Goal: Information Seeking & Learning: Learn about a topic

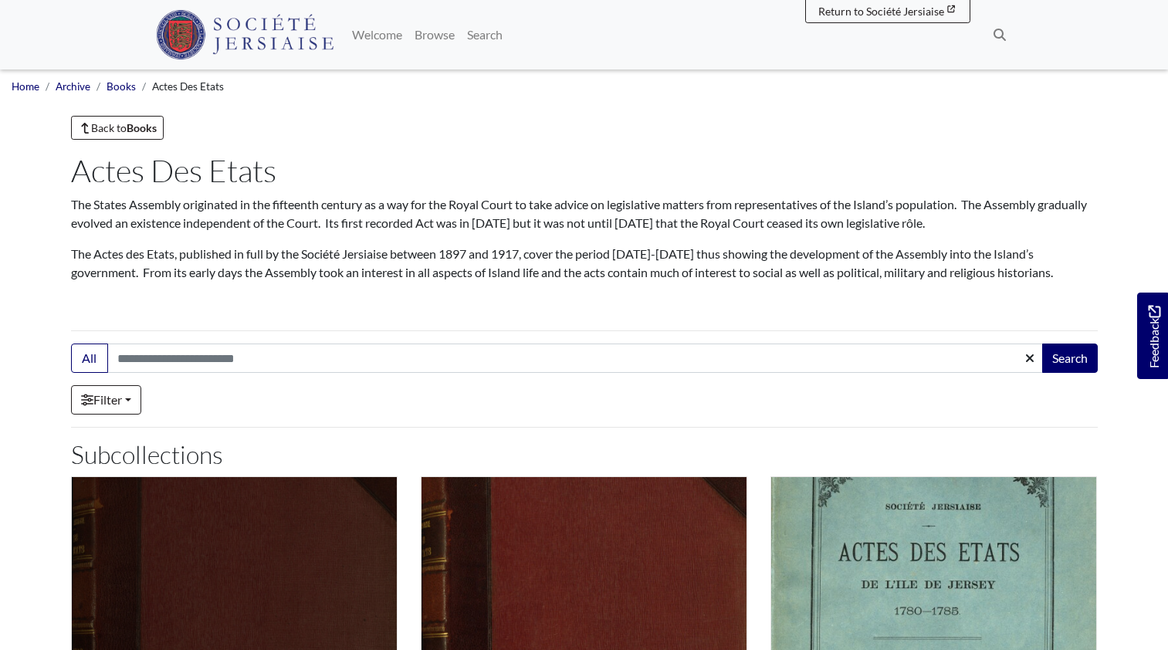
scroll to position [463, 0]
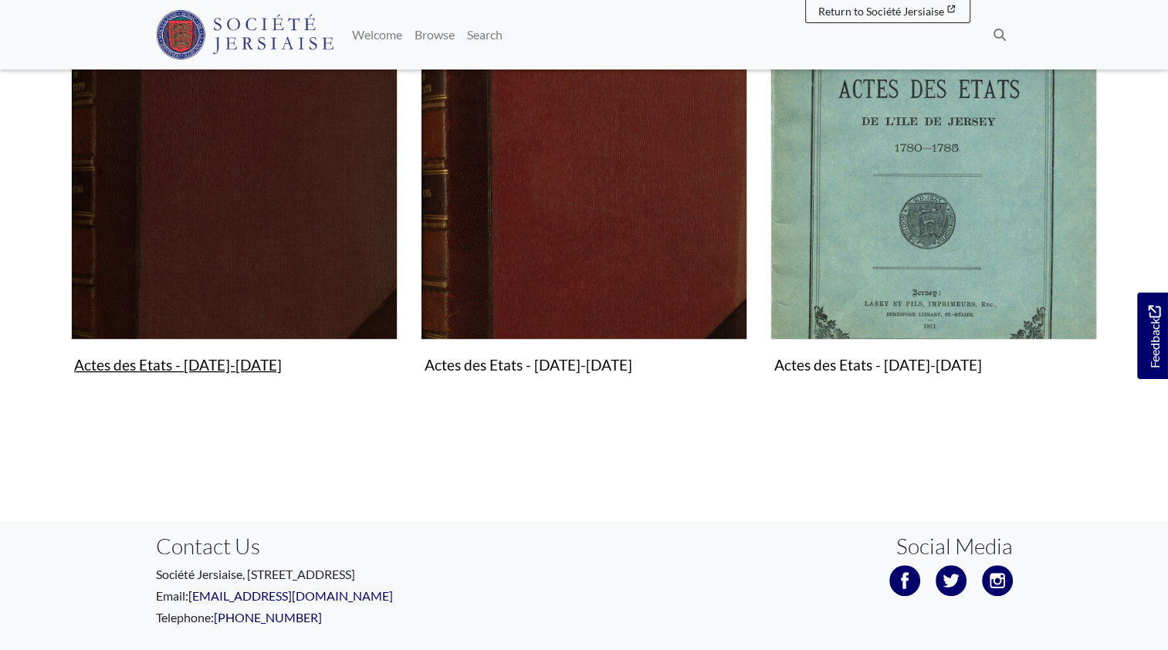
click at [215, 369] on figure "Actes des Etats - [DATE]-[DATE] Collection" at bounding box center [234, 196] width 326 height 367
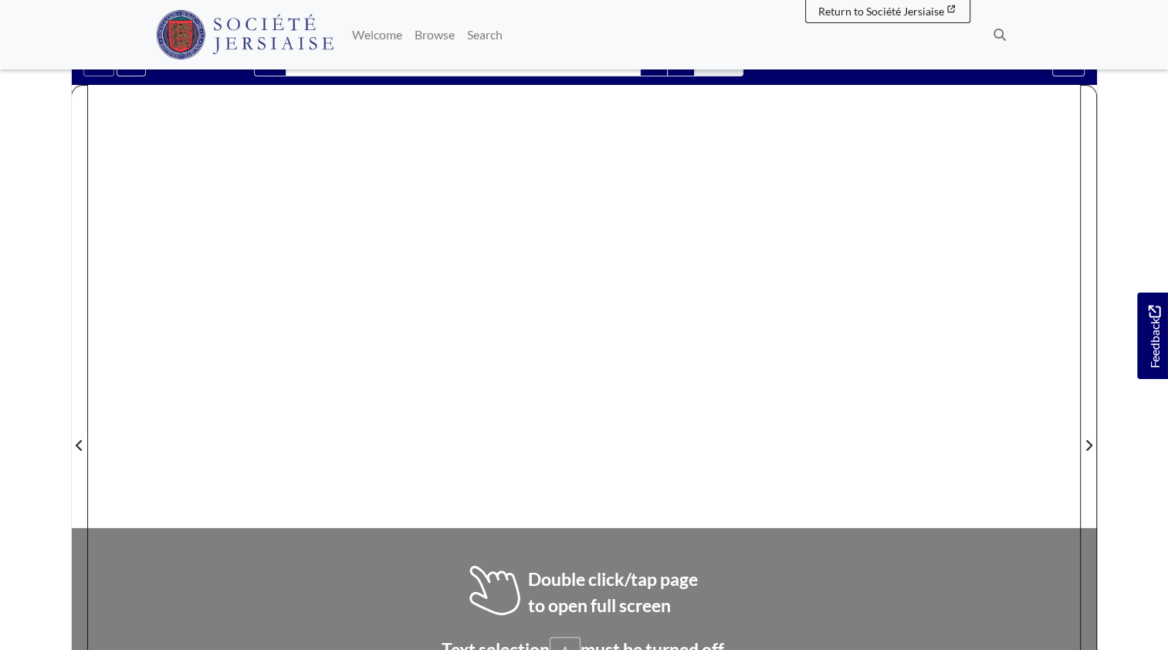
scroll to position [232, 0]
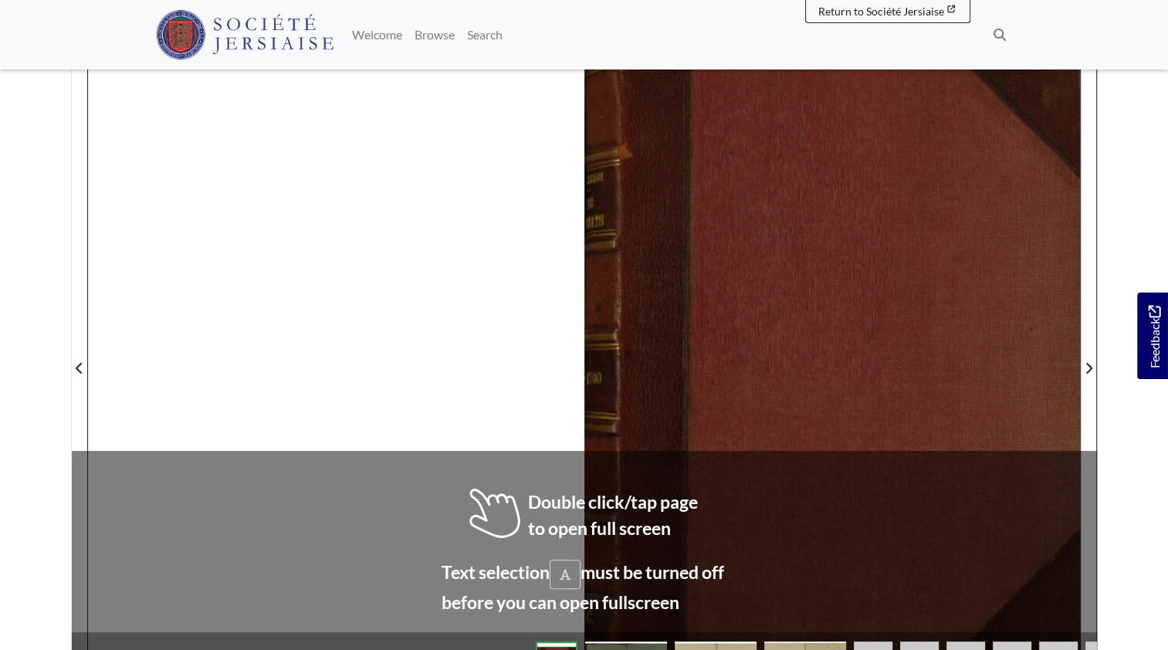
click at [856, 396] on div at bounding box center [832, 358] width 496 height 701
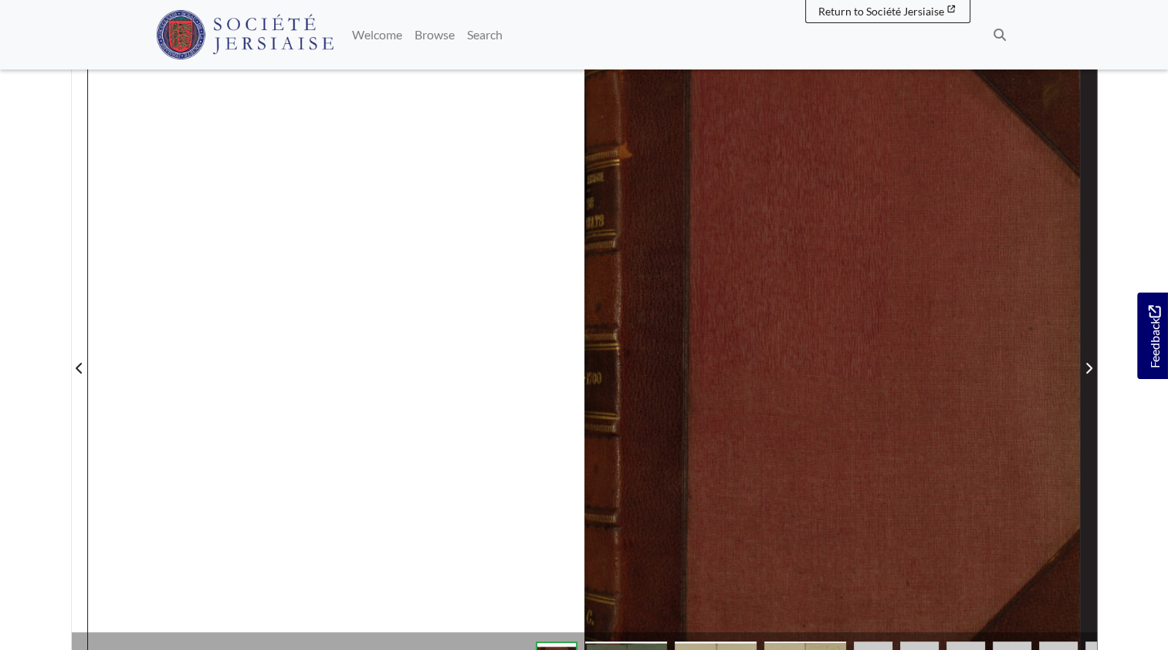
click at [1095, 367] on span "Next Page" at bounding box center [1088, 368] width 15 height 19
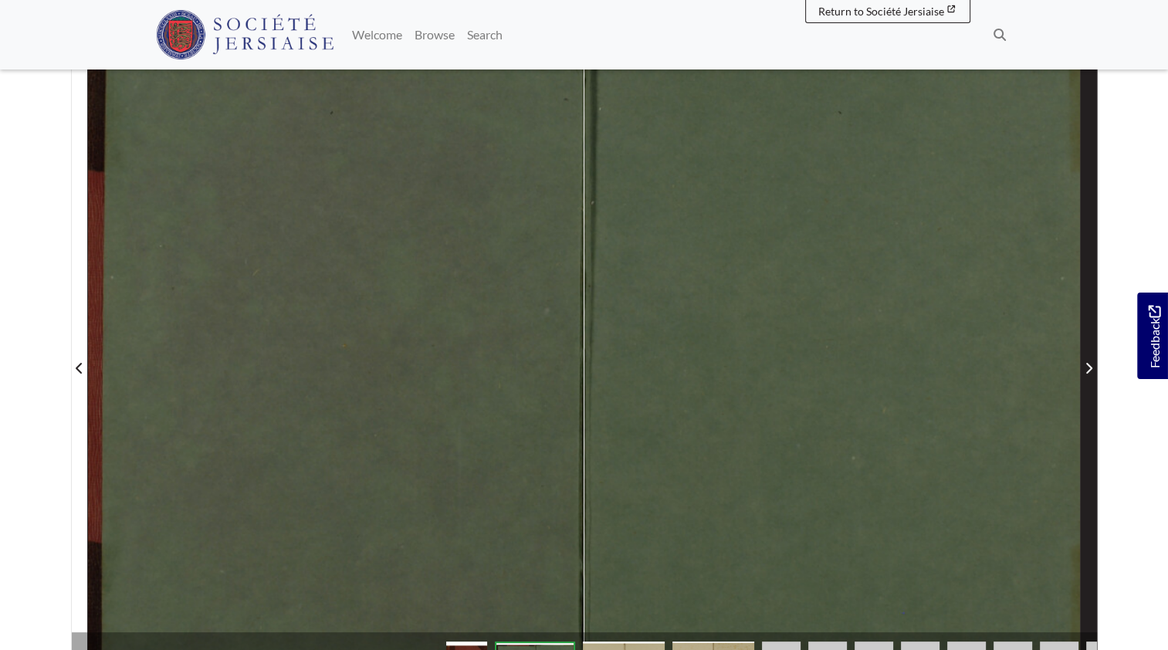
click at [1095, 367] on span "Next Page" at bounding box center [1088, 368] width 15 height 19
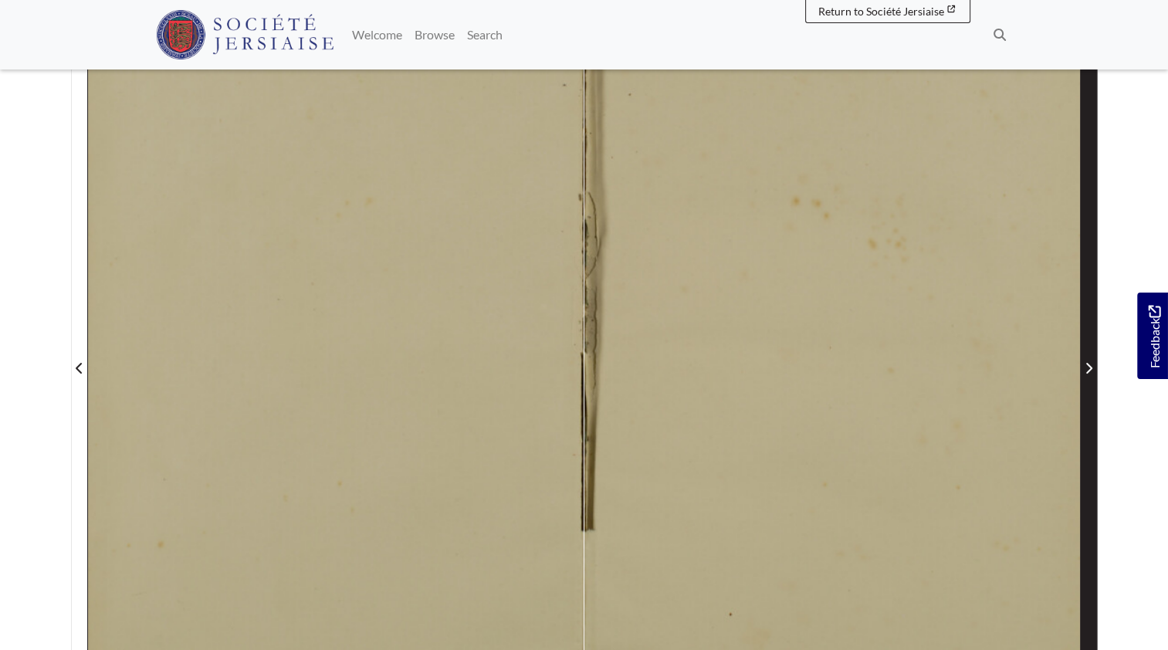
click at [1093, 367] on span "Next Page" at bounding box center [1088, 368] width 15 height 19
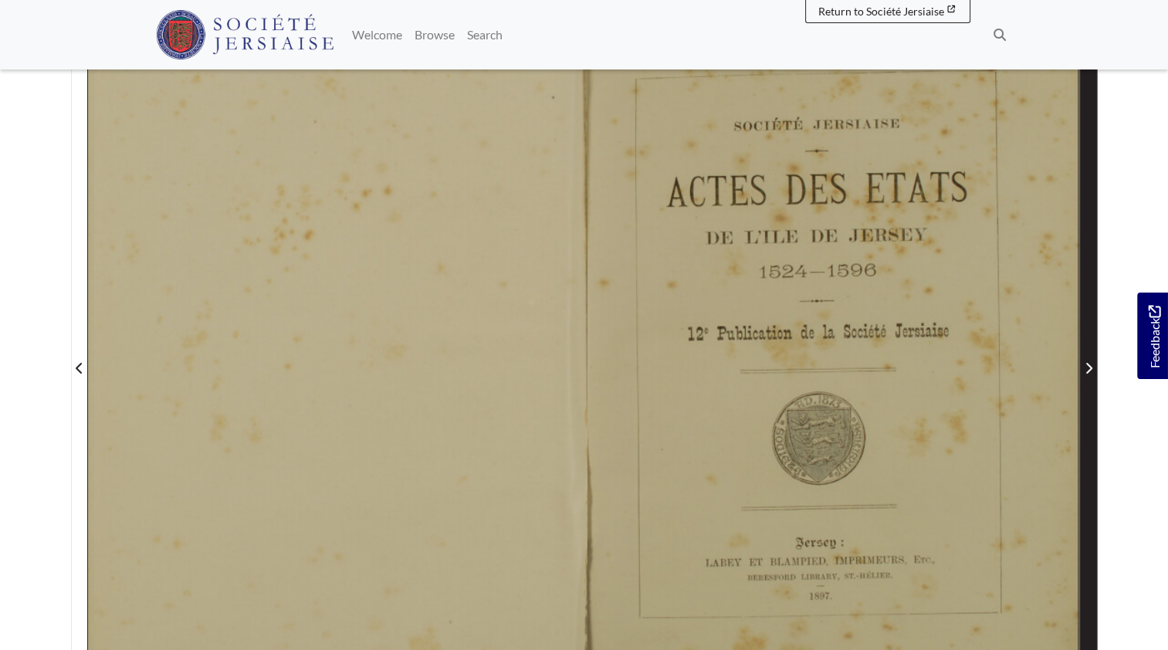
click at [1093, 367] on span "Next Page" at bounding box center [1088, 368] width 15 height 19
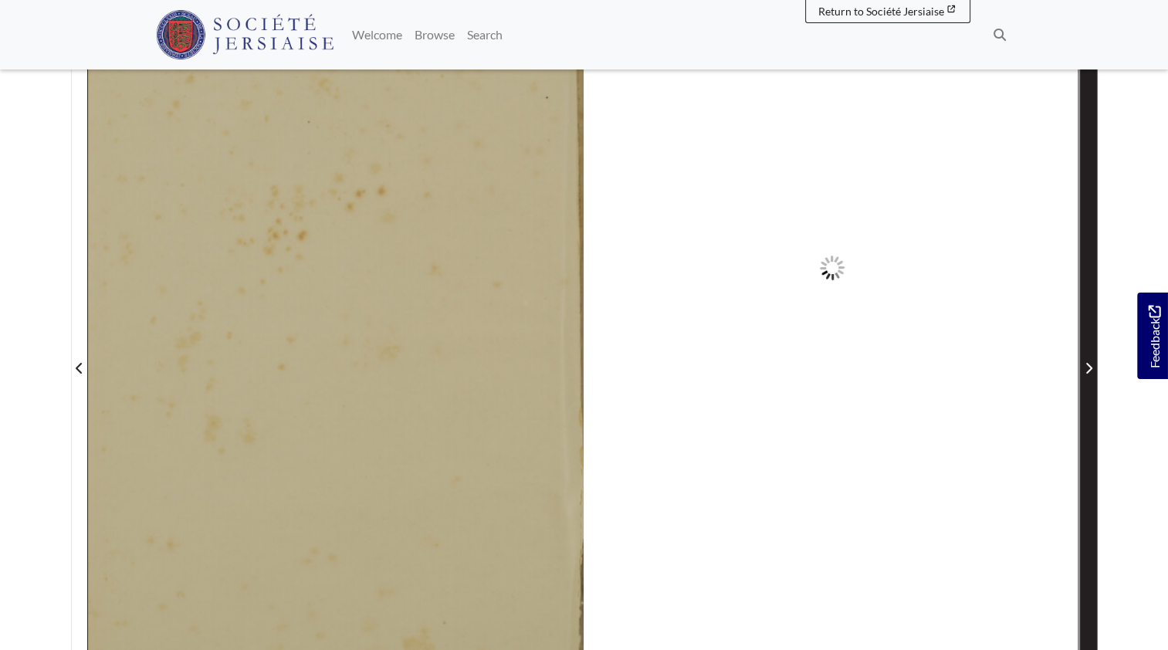
click at [1093, 367] on span "Next Page" at bounding box center [1088, 368] width 15 height 19
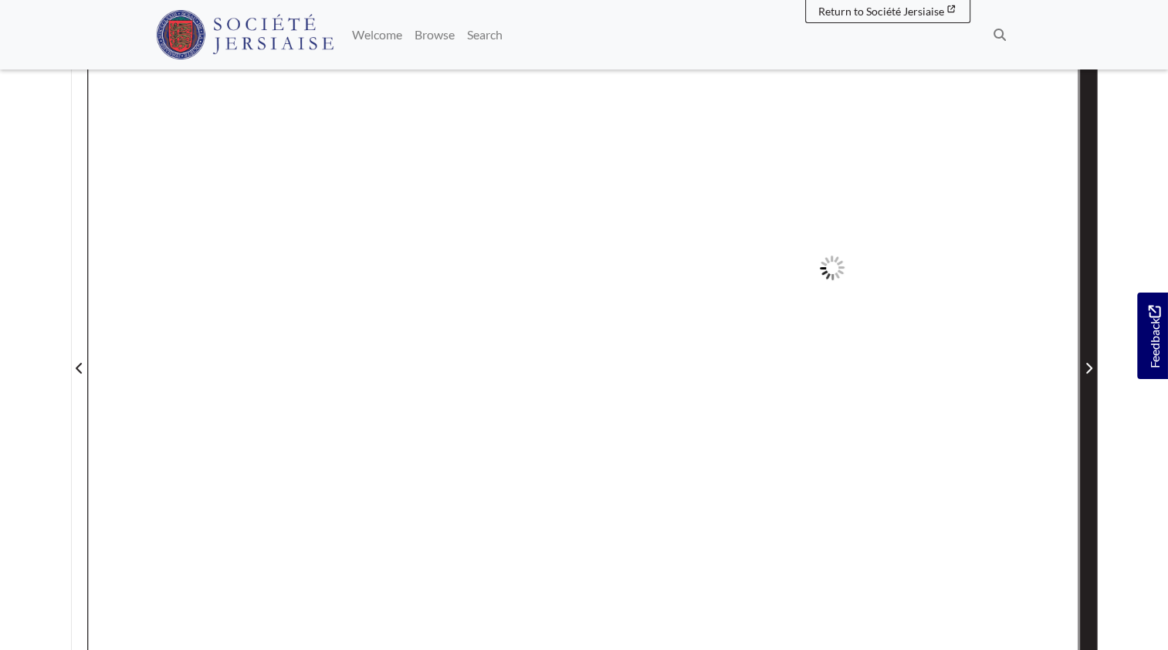
click at [1093, 367] on span "Next Page" at bounding box center [1088, 368] width 15 height 19
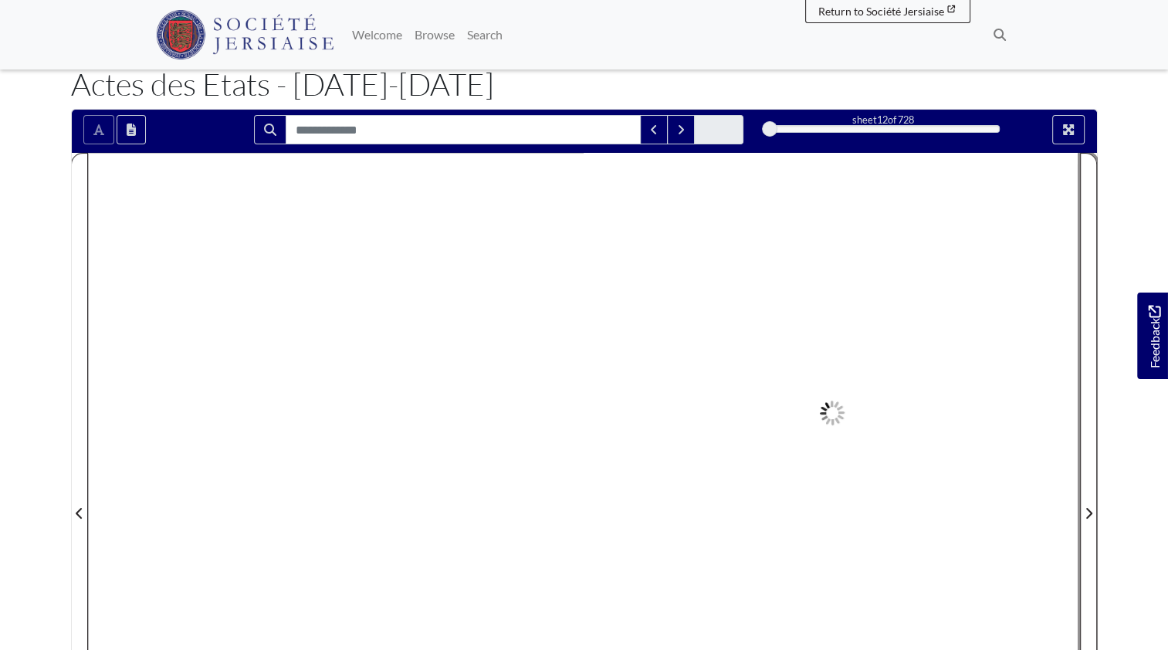
scroll to position [77, 0]
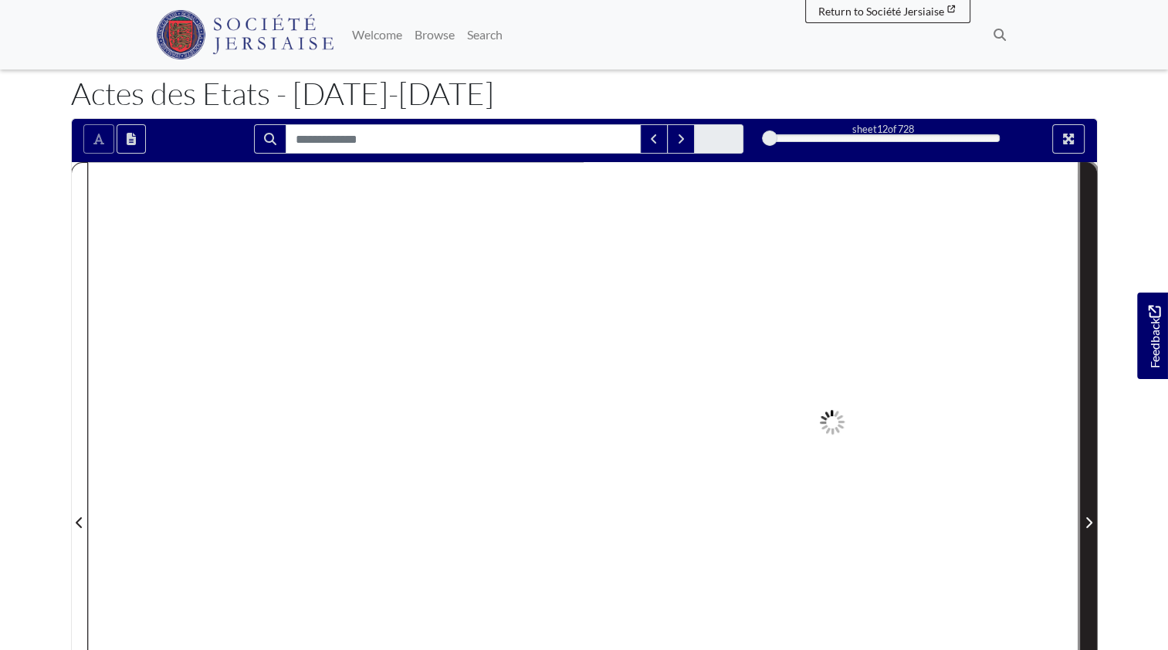
click at [1086, 520] on icon "Next Page" at bounding box center [1088, 522] width 8 height 12
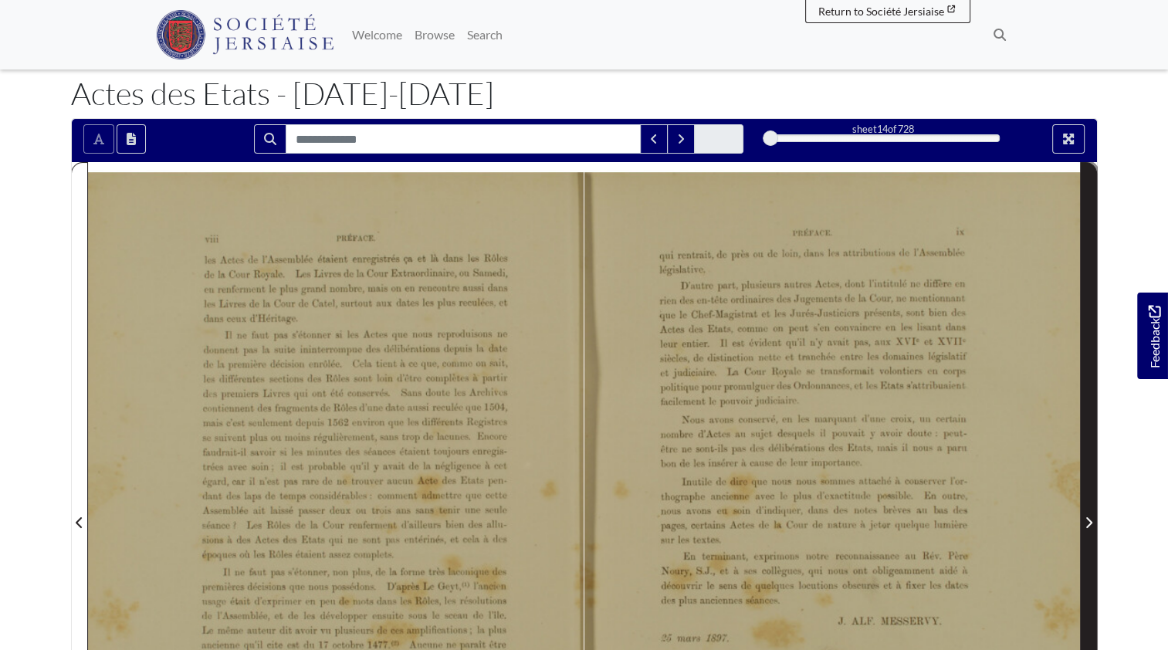
click at [1087, 516] on icon "Next Page" at bounding box center [1088, 522] width 8 height 12
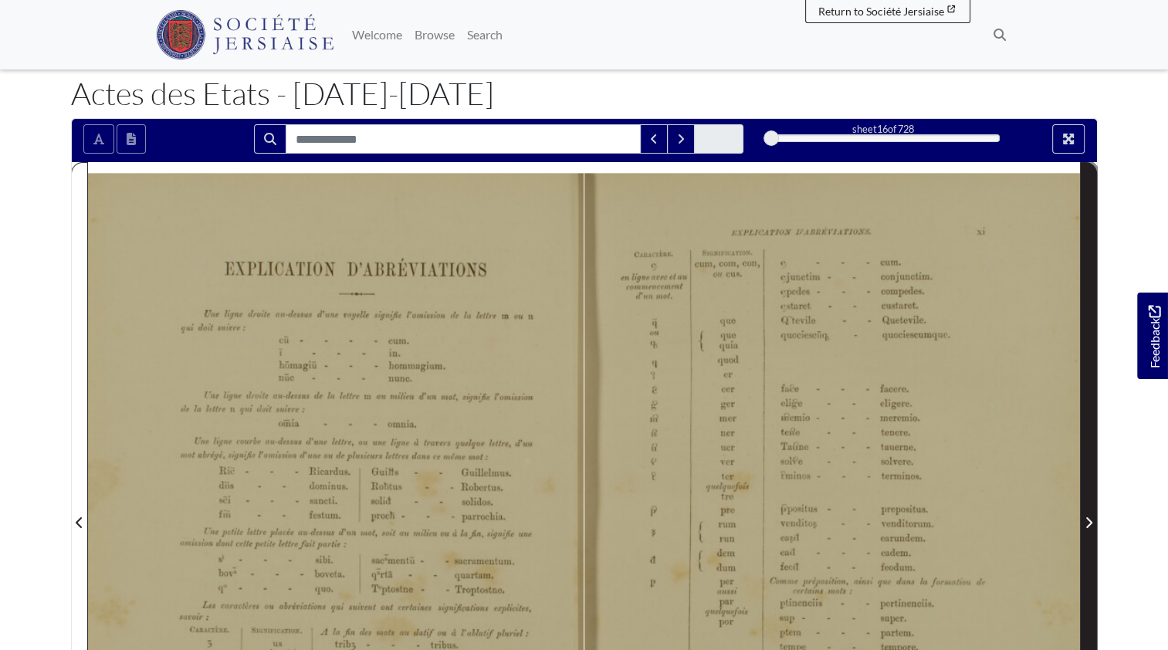
click at [1087, 516] on icon "Next Page" at bounding box center [1088, 522] width 8 height 12
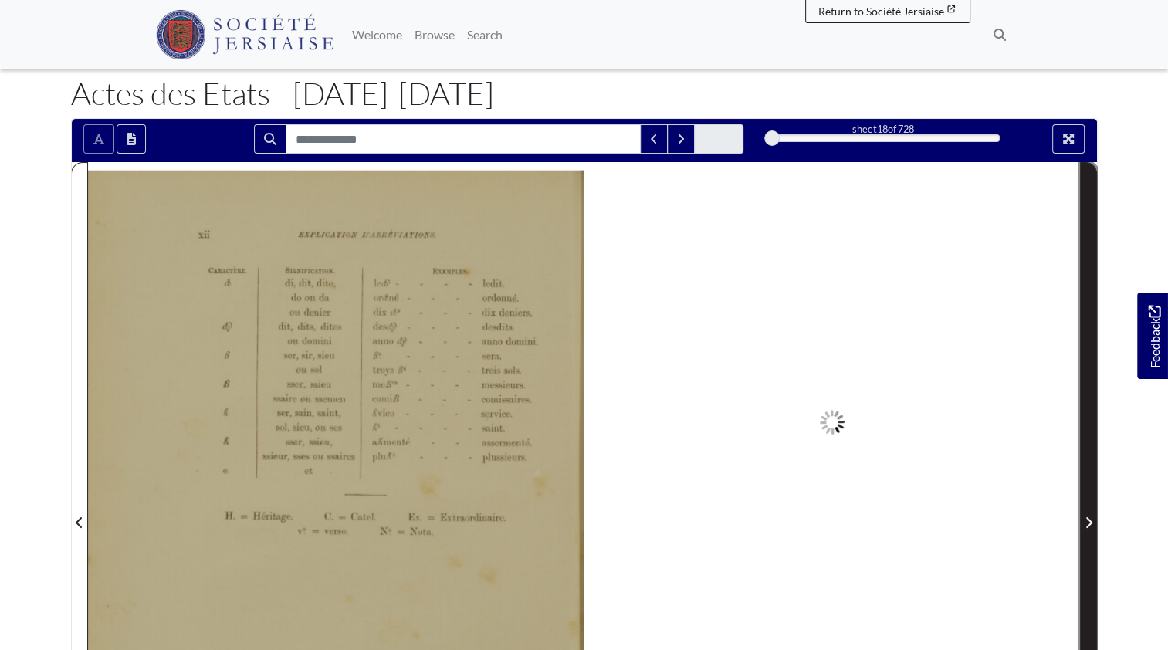
click at [1087, 516] on icon "Next Page" at bounding box center [1088, 522] width 8 height 12
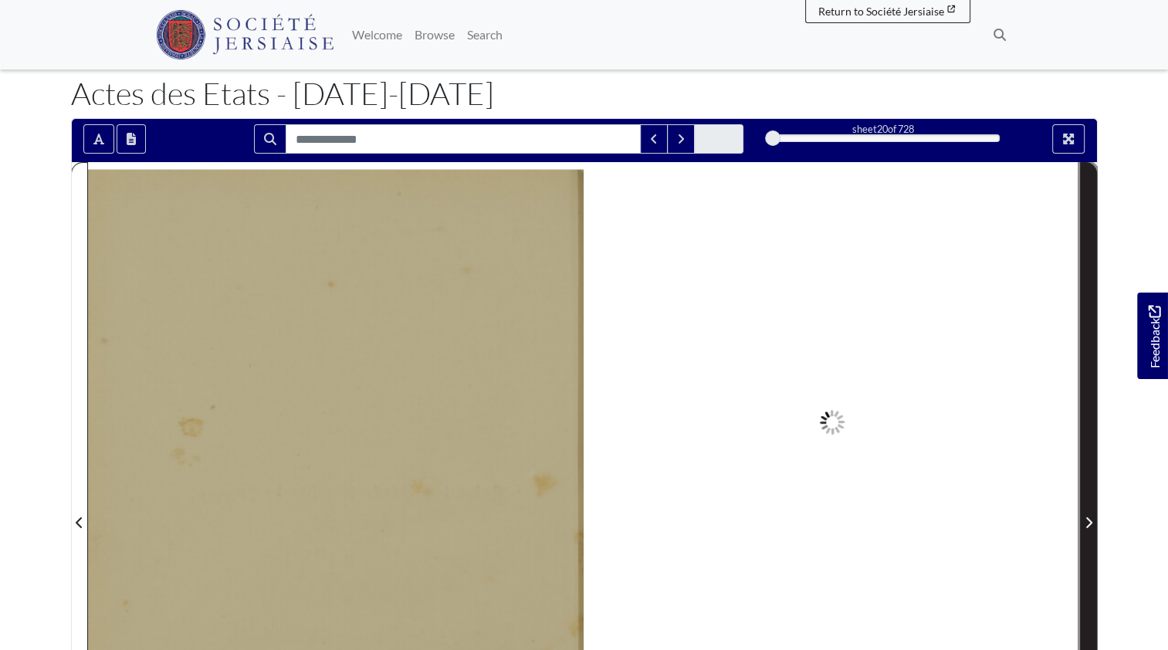
click at [1087, 516] on icon "Next Page" at bounding box center [1088, 522] width 8 height 12
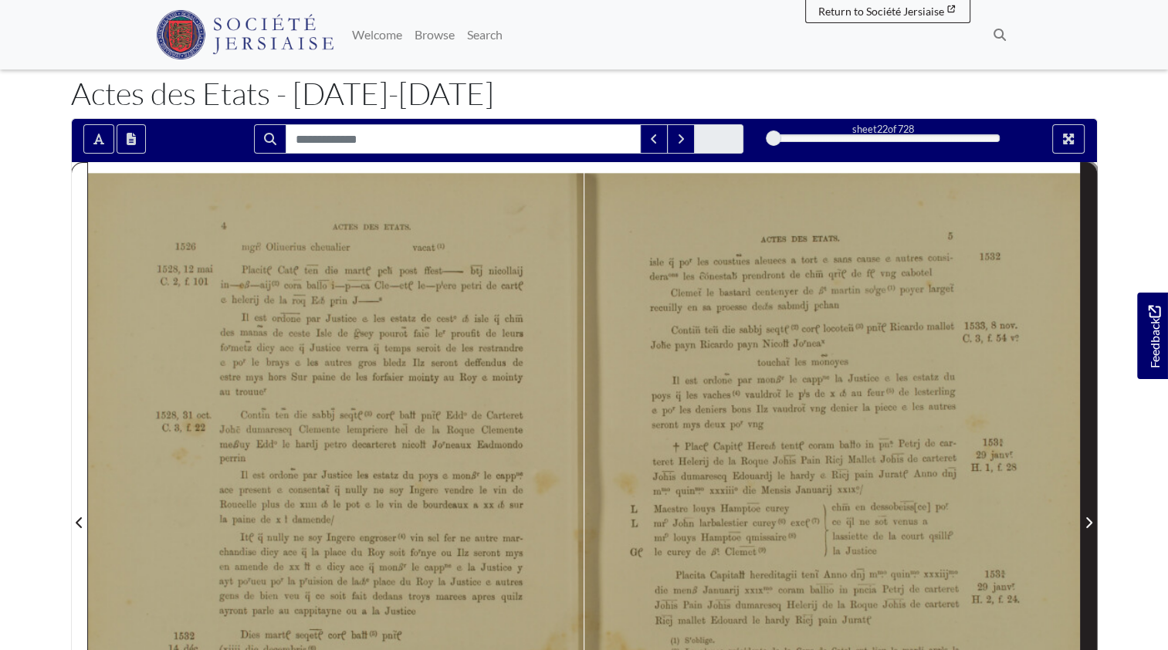
scroll to position [154, 0]
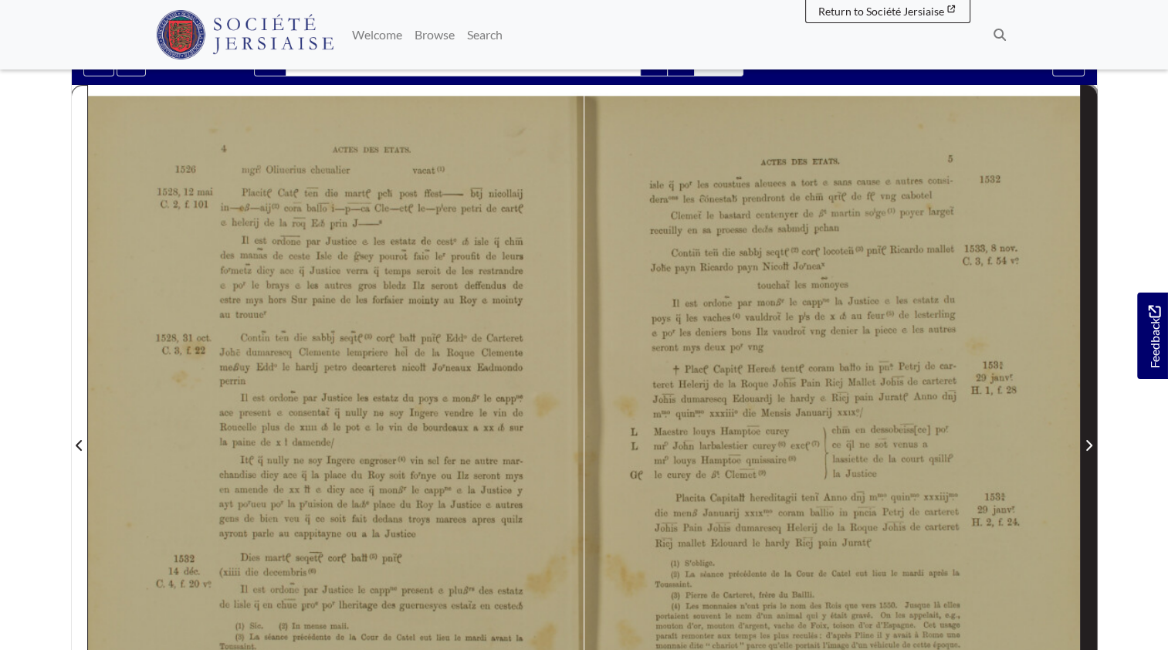
click at [1090, 444] on icon "Next Page" at bounding box center [1089, 445] width 6 height 11
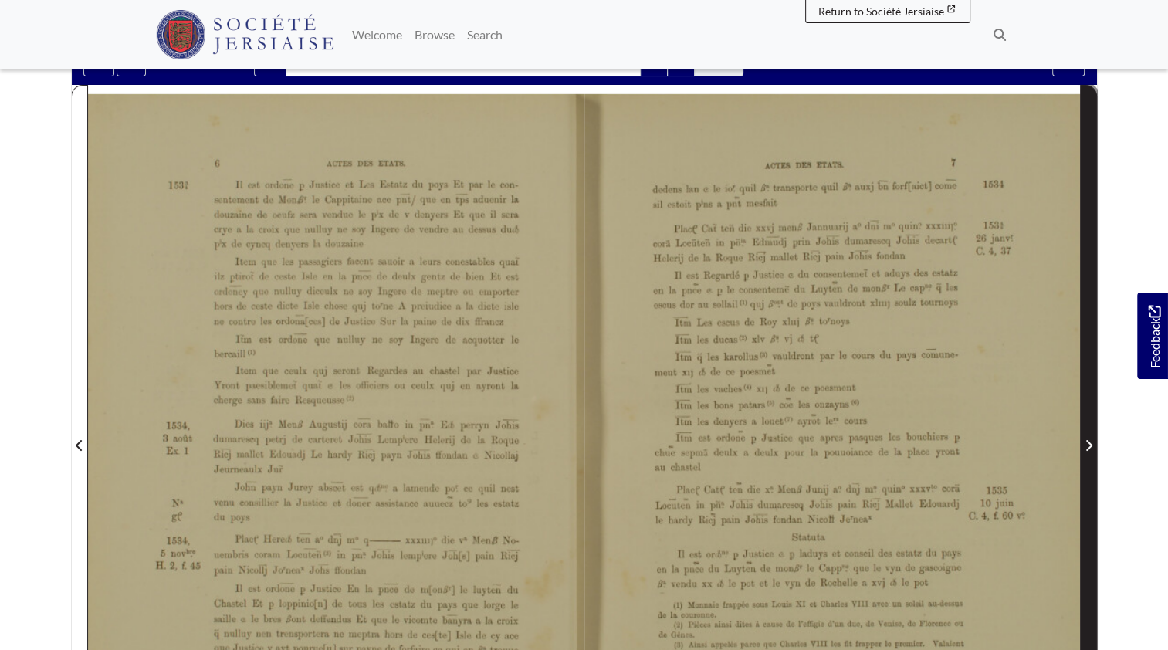
click at [1088, 445] on icon "Next Page" at bounding box center [1088, 445] width 8 height 12
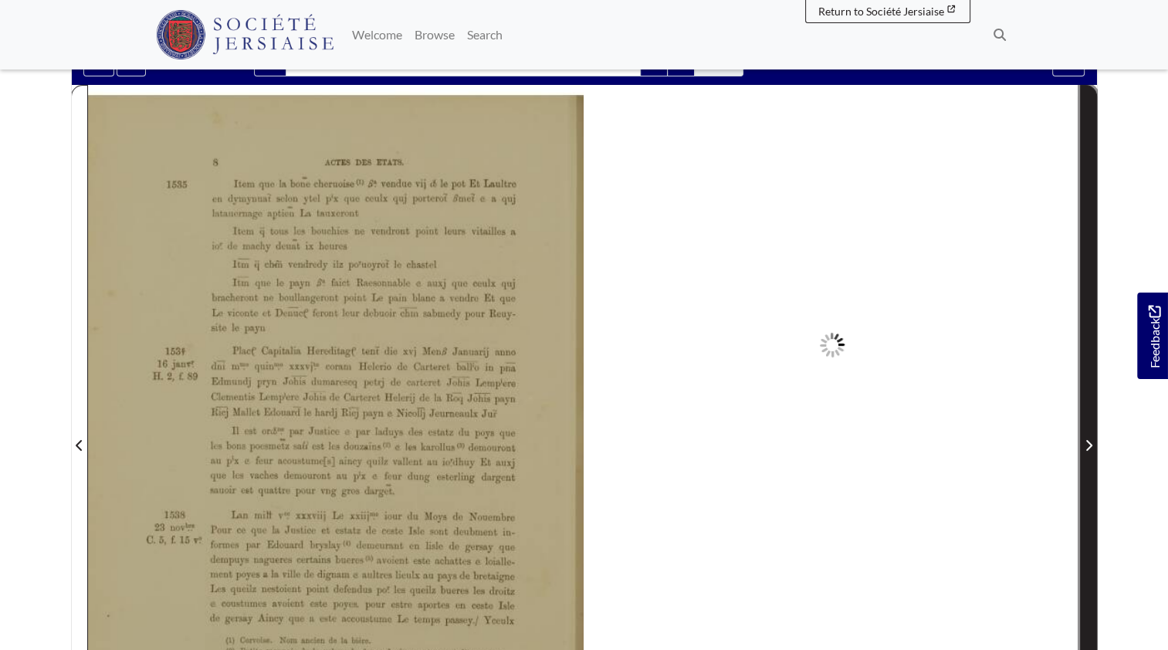
click at [1087, 445] on icon "Next Page" at bounding box center [1088, 445] width 8 height 12
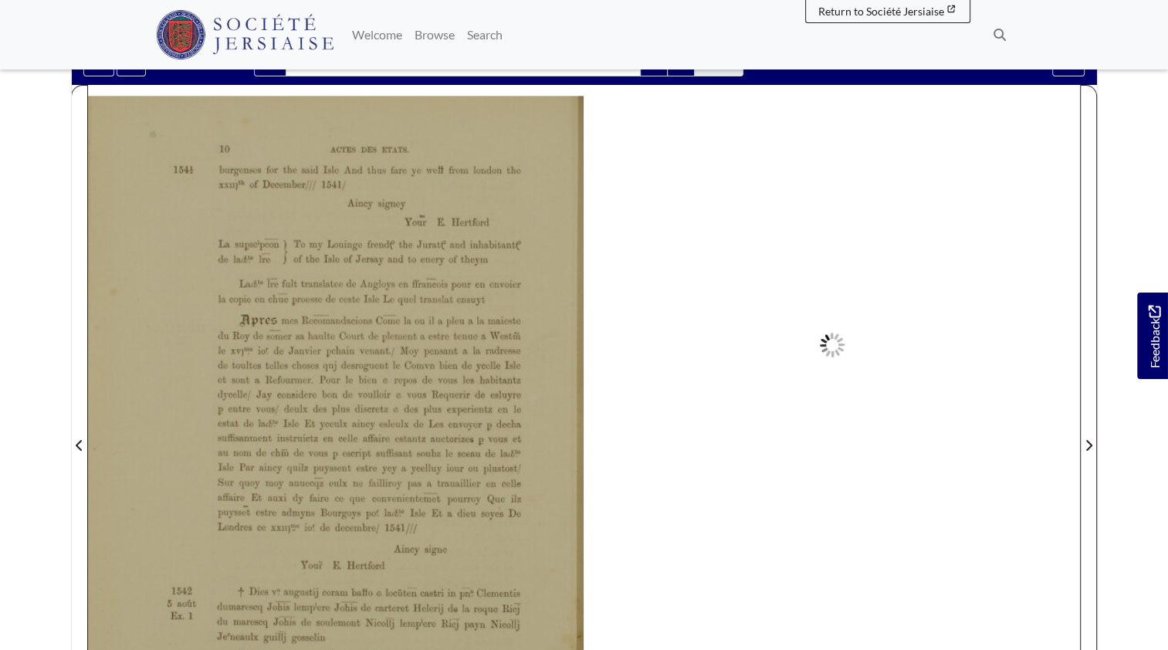
click at [1076, 445] on div at bounding box center [832, 435] width 496 height 701
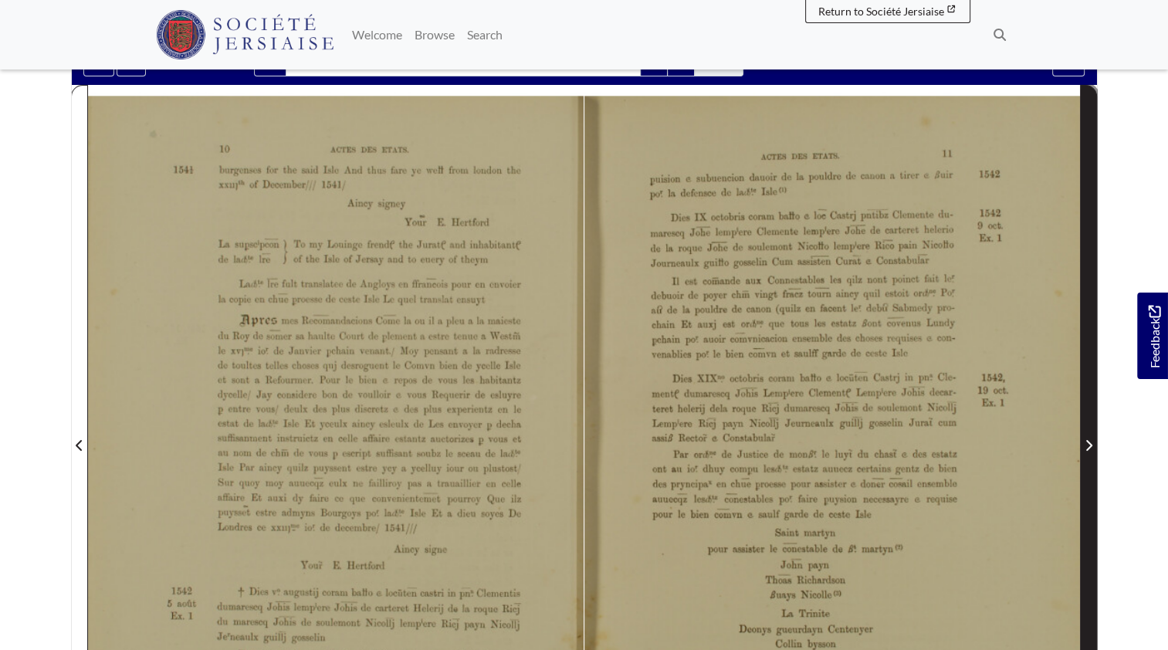
click at [1088, 448] on icon "Next Page" at bounding box center [1088, 445] width 8 height 12
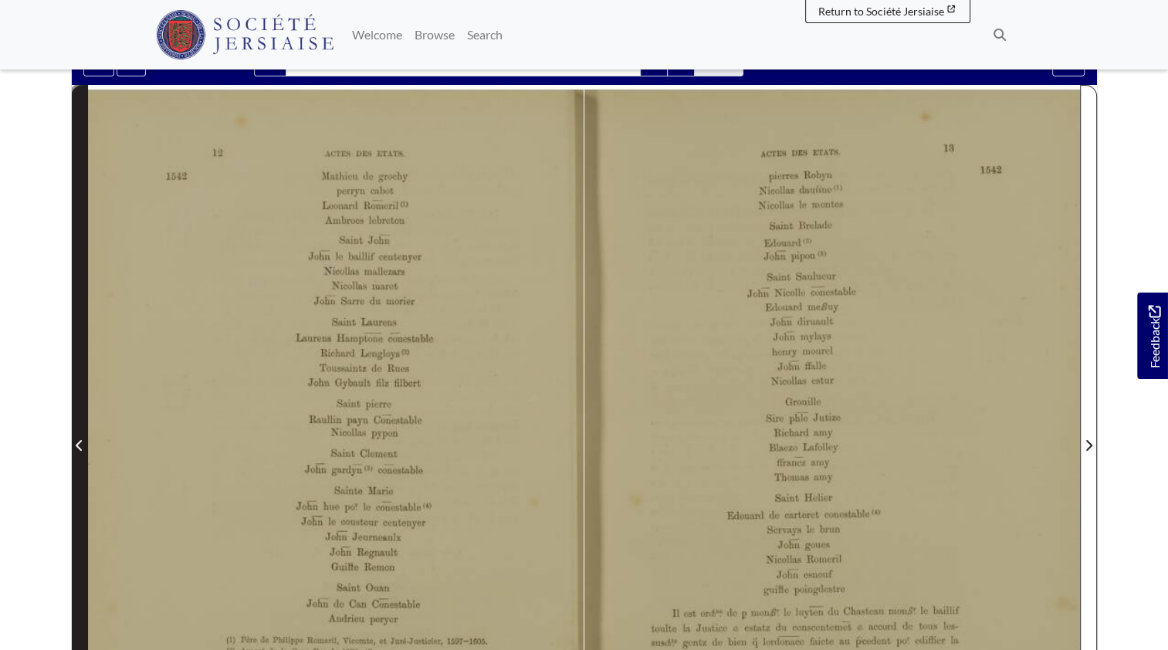
click at [76, 440] on icon "Previous Page" at bounding box center [80, 445] width 8 height 12
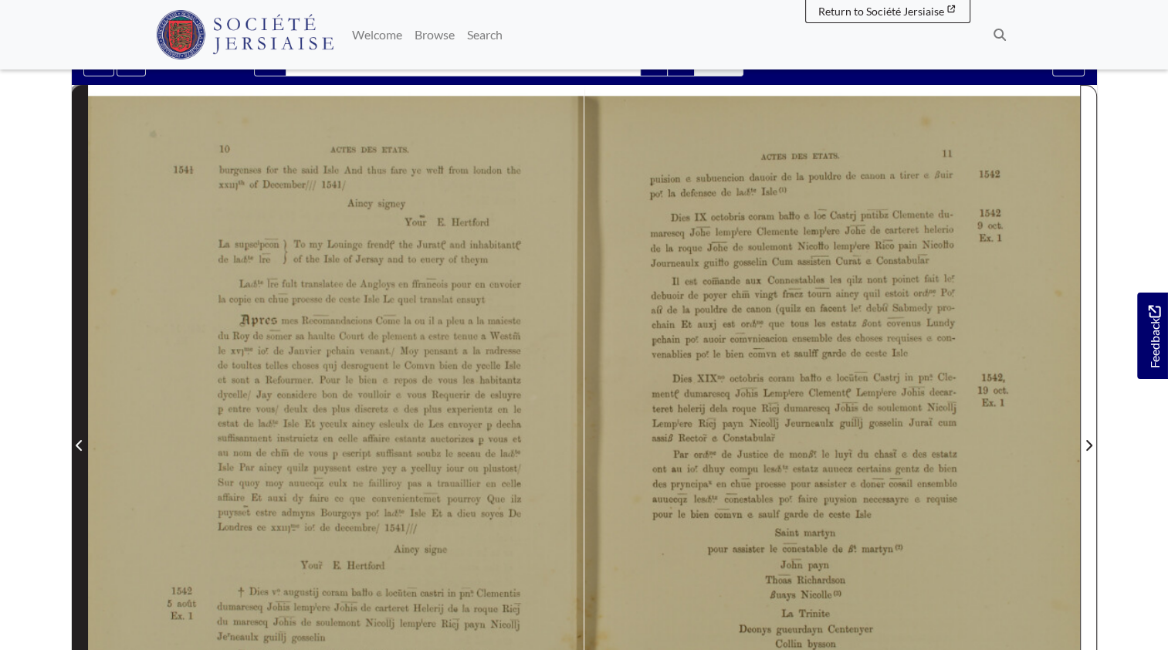
click at [77, 450] on icon "Previous Page" at bounding box center [80, 445] width 8 height 12
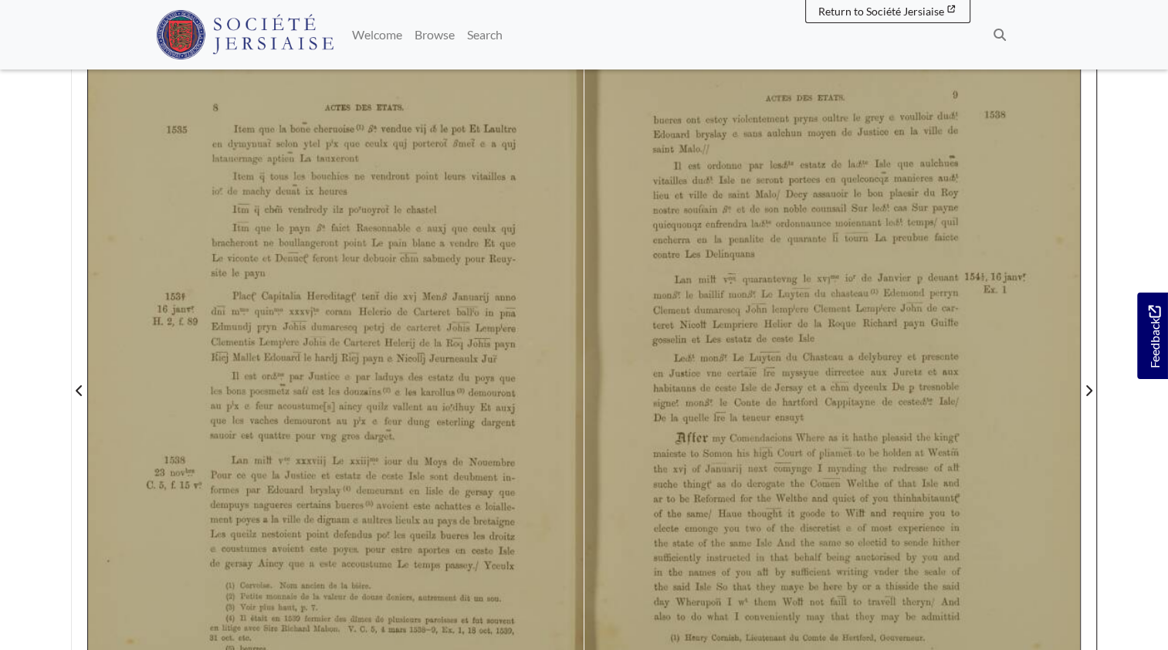
scroll to position [232, 0]
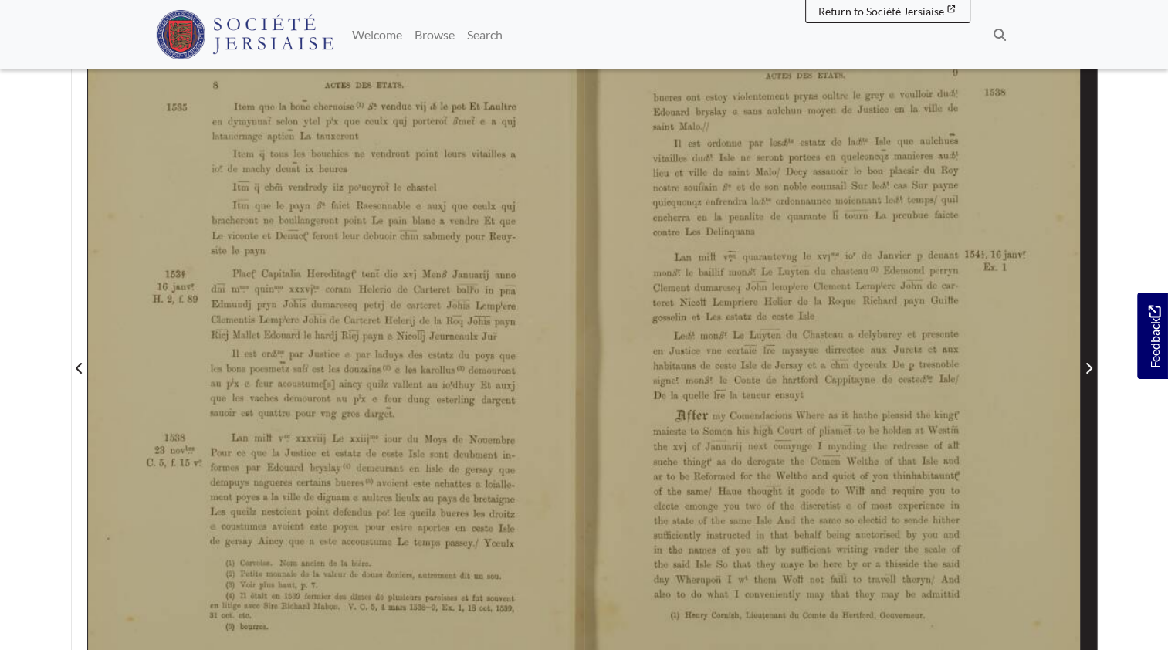
click at [1090, 364] on icon "Next Page" at bounding box center [1088, 368] width 8 height 12
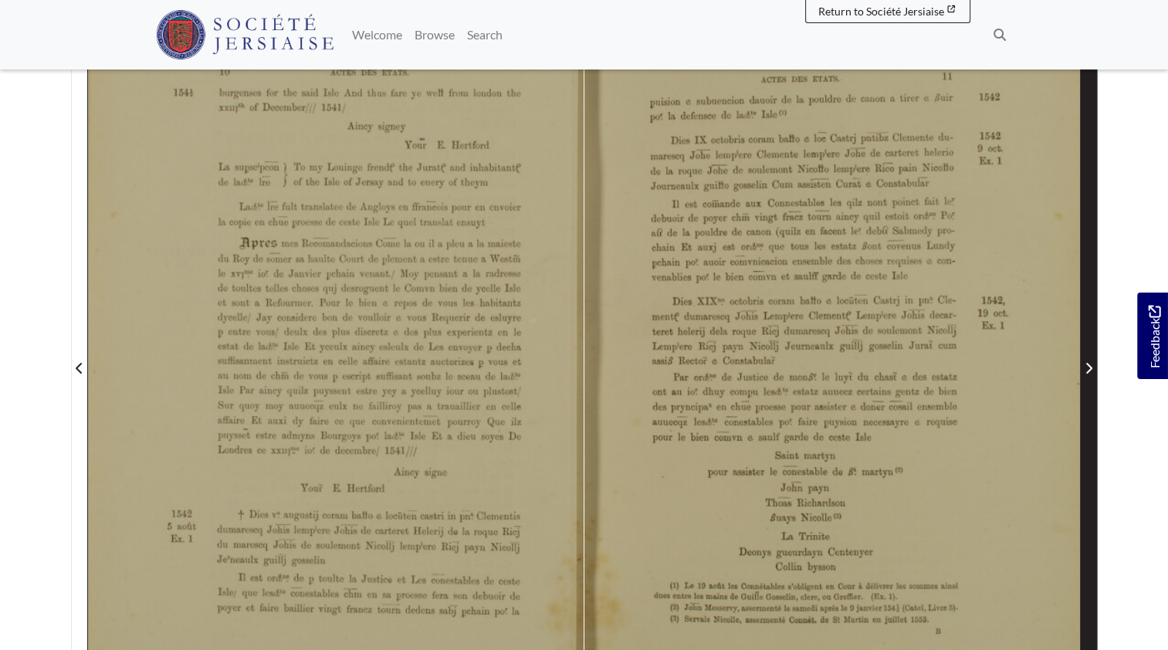
click at [1090, 369] on icon "Next Page" at bounding box center [1088, 368] width 8 height 12
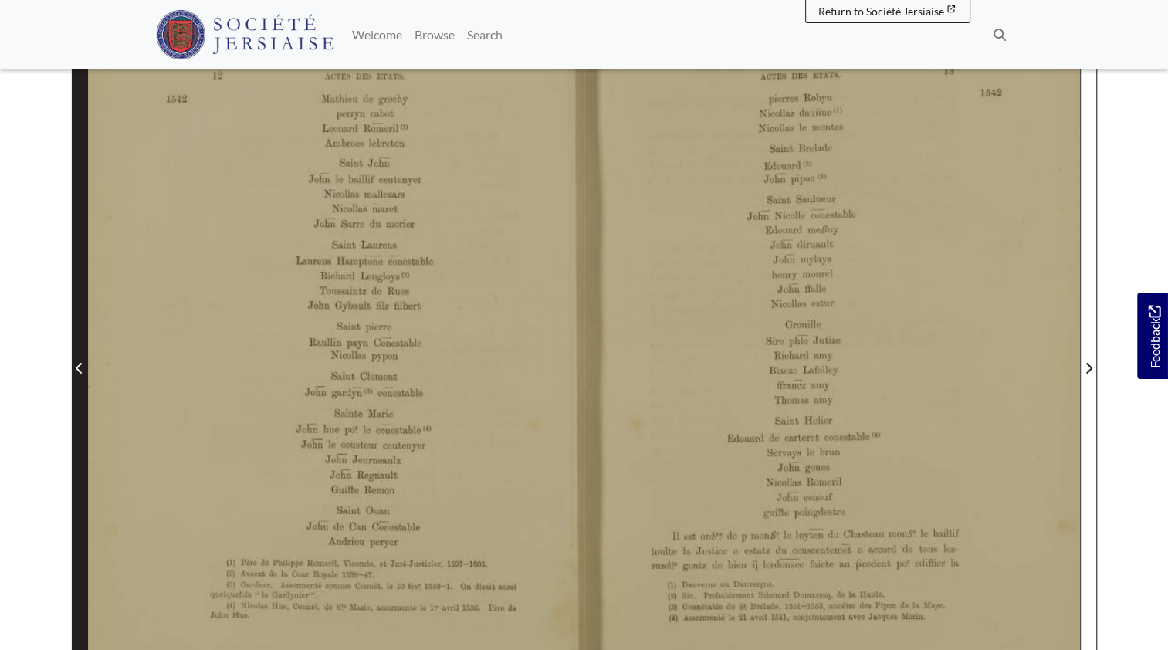
click at [77, 368] on icon "Previous Page" at bounding box center [79, 368] width 6 height 11
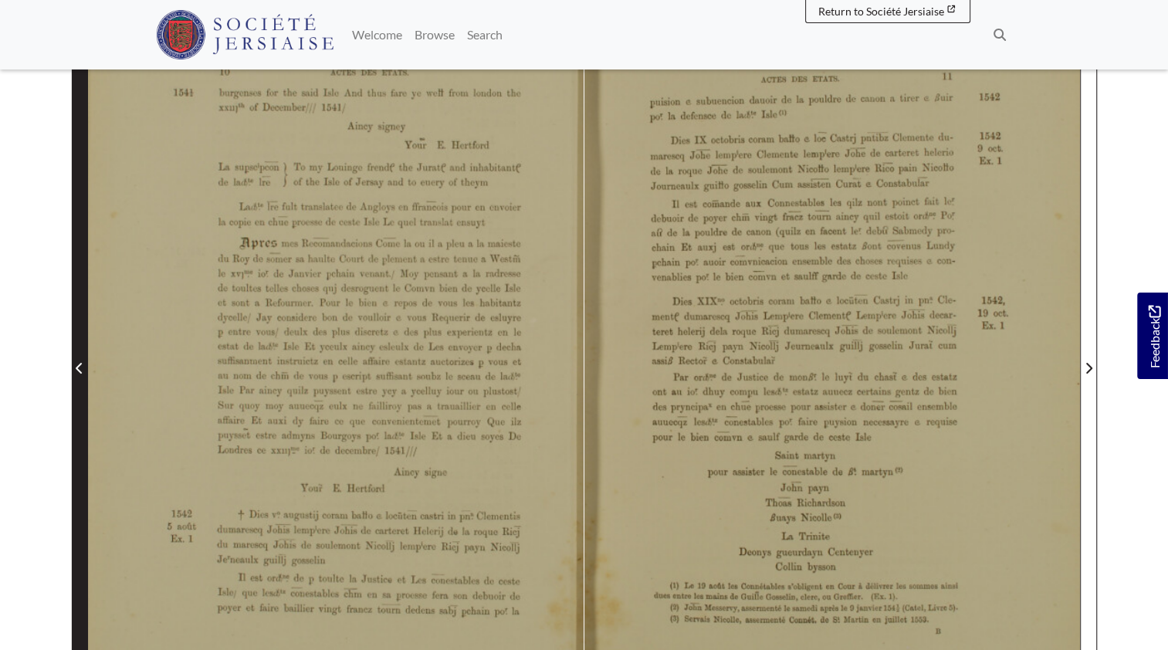
click at [77, 368] on icon "Previous Page" at bounding box center [79, 368] width 6 height 11
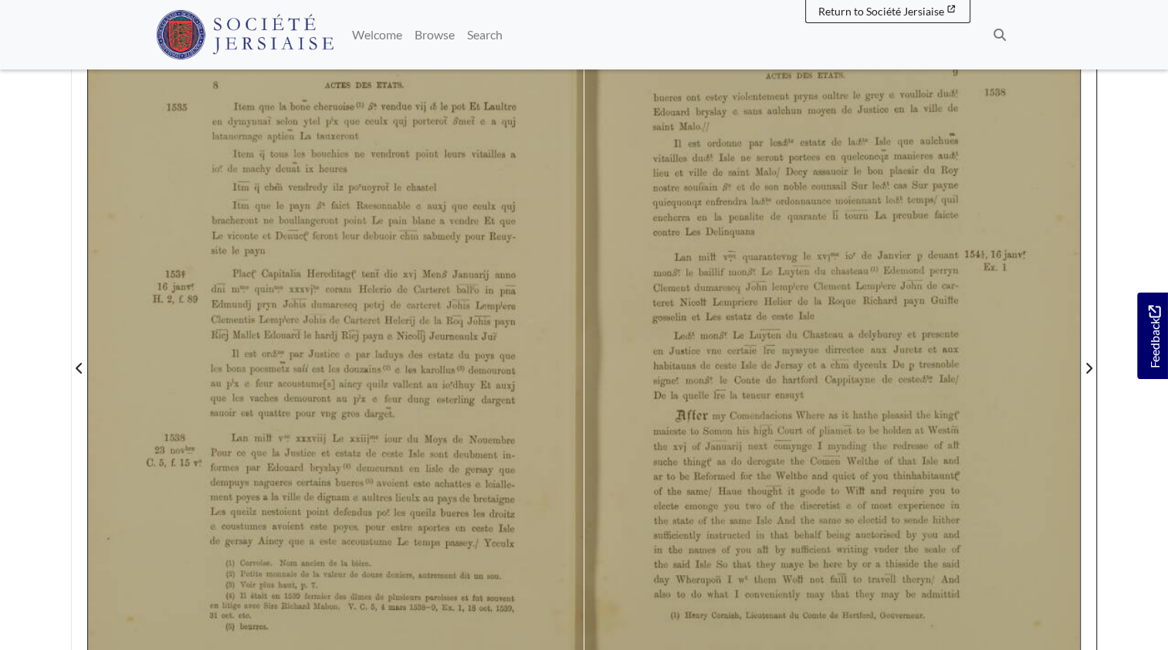
click at [766, 475] on div at bounding box center [832, 358] width 496 height 701
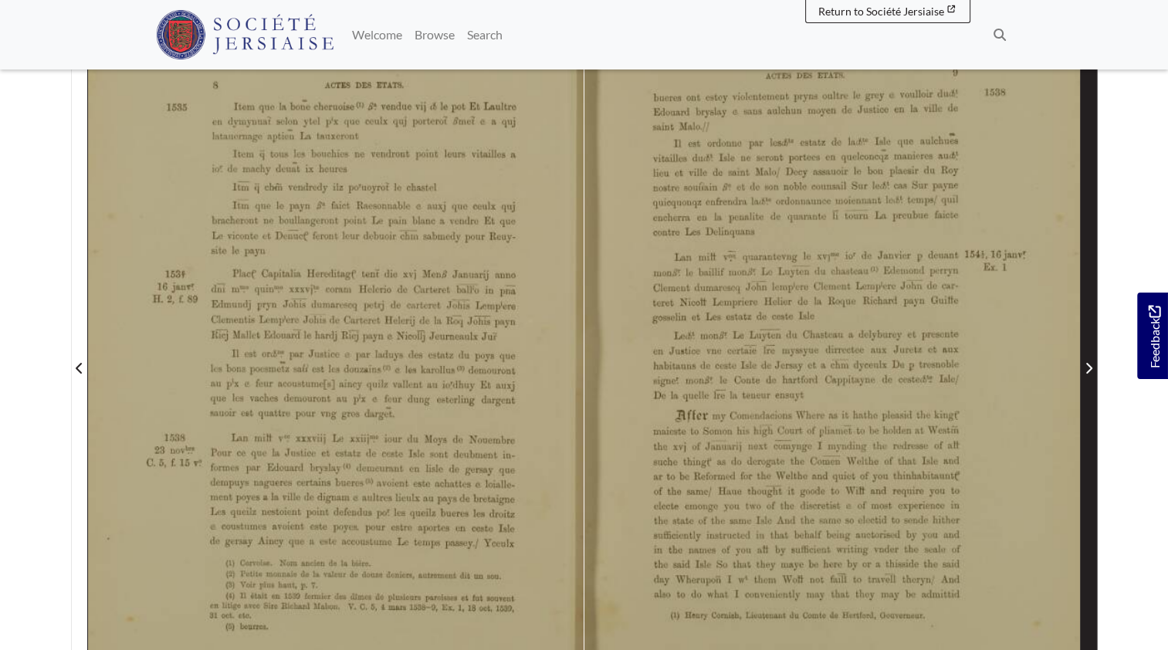
click at [1088, 360] on span "Next Page" at bounding box center [1088, 368] width 15 height 19
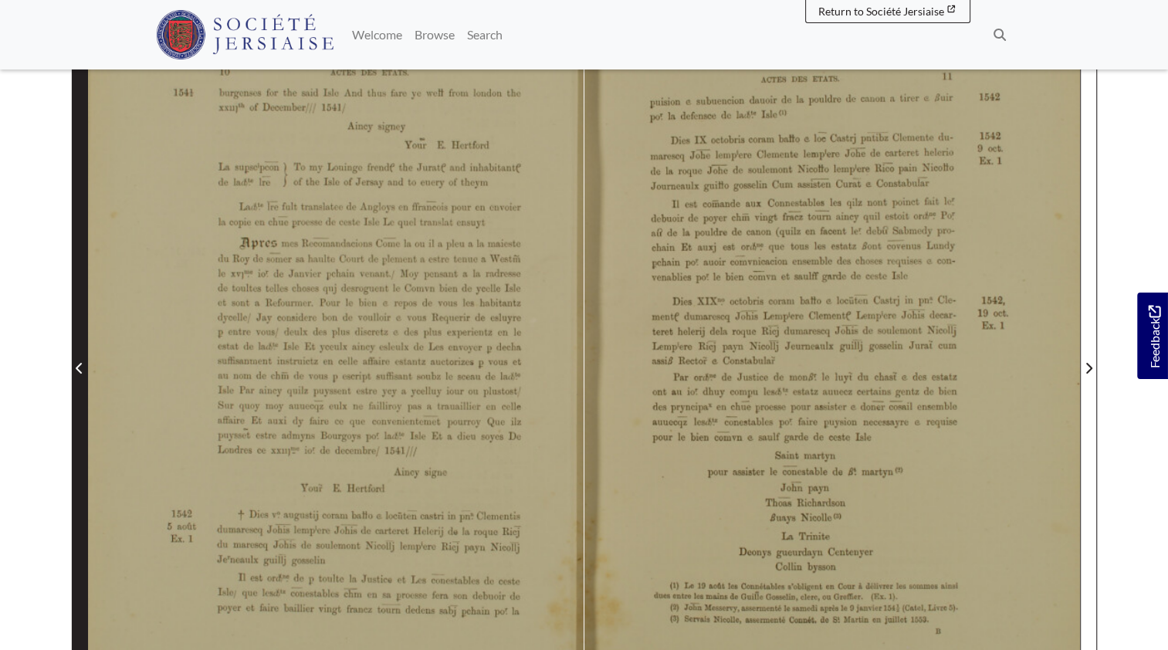
click at [83, 379] on span "Previous Page" at bounding box center [79, 357] width 15 height 699
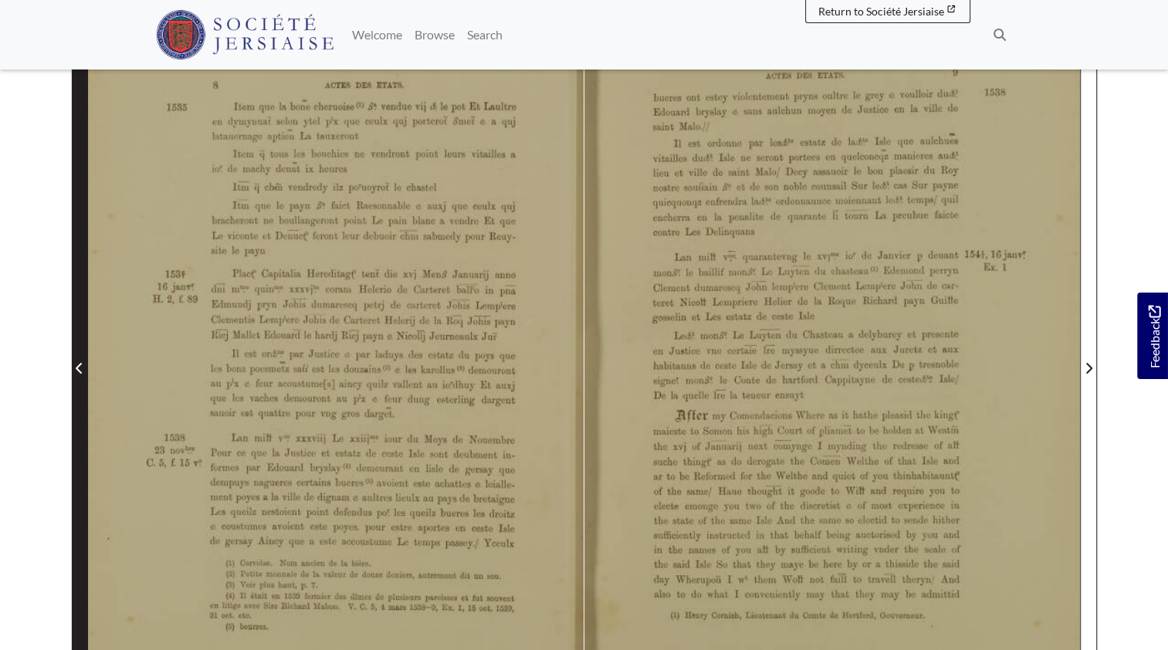
click at [83, 379] on span "Previous Page" at bounding box center [79, 357] width 15 height 699
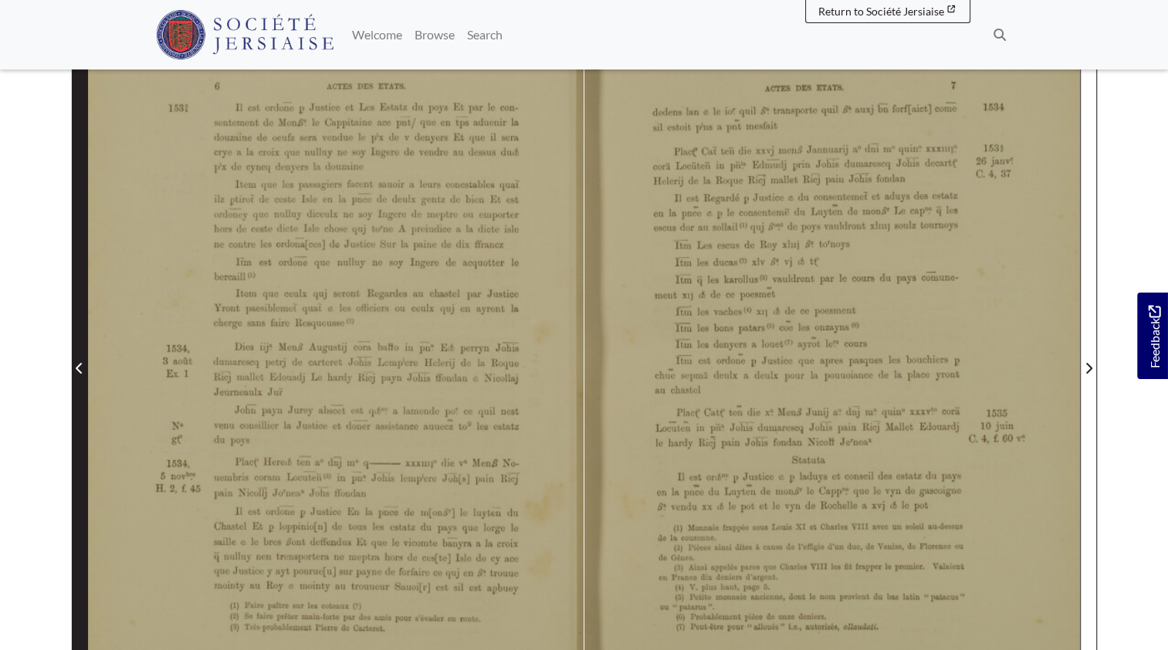
click at [83, 379] on span "Previous Page" at bounding box center [79, 357] width 15 height 699
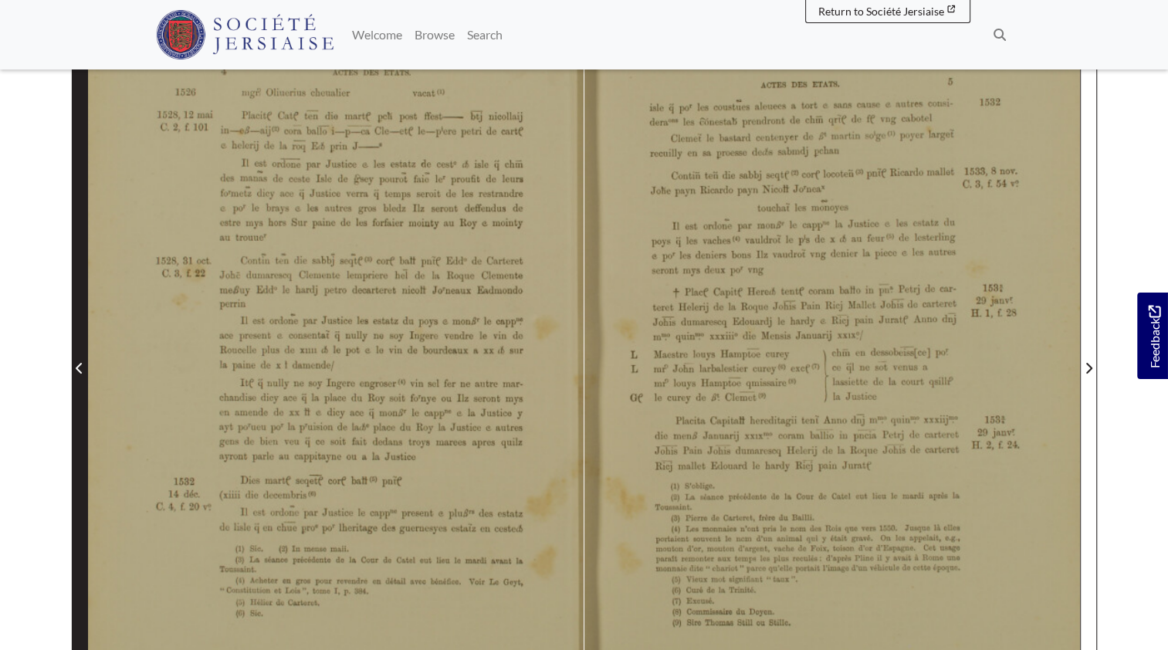
click at [83, 379] on span "Previous Page" at bounding box center [79, 357] width 15 height 699
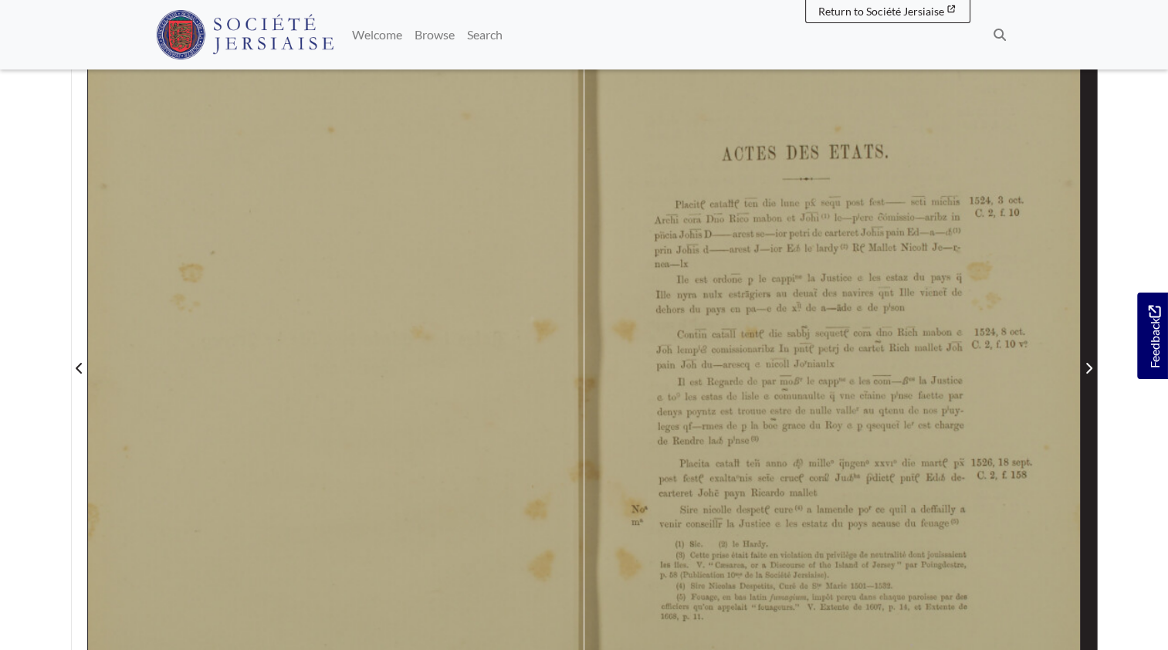
click at [1084, 374] on span "Next Page" at bounding box center [1088, 368] width 15 height 19
